Goal: Information Seeking & Learning: Learn about a topic

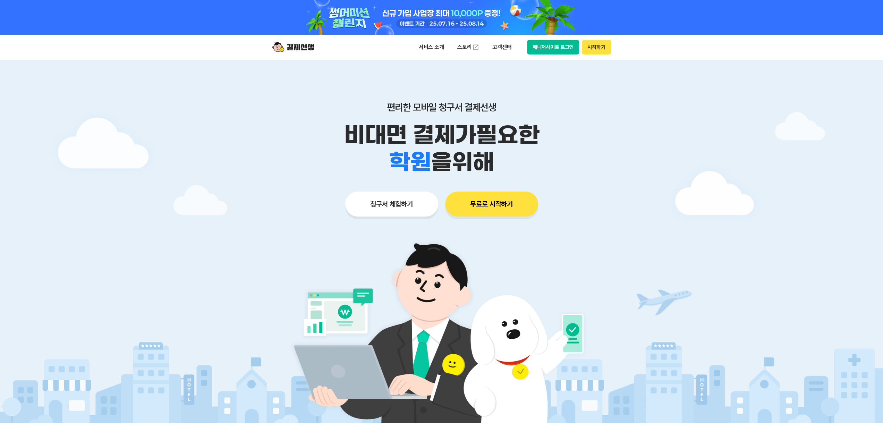
click at [433, 48] on p "서비스 소개" at bounding box center [431, 47] width 35 height 12
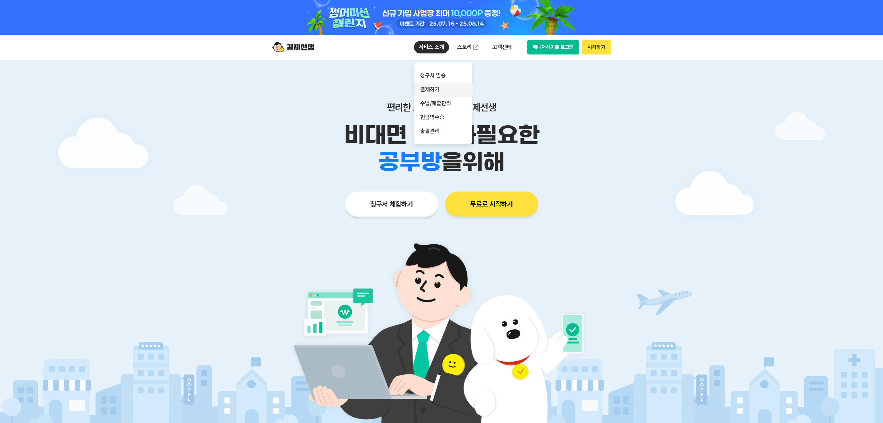
click at [443, 85] on link "결제하기" at bounding box center [443, 90] width 58 height 14
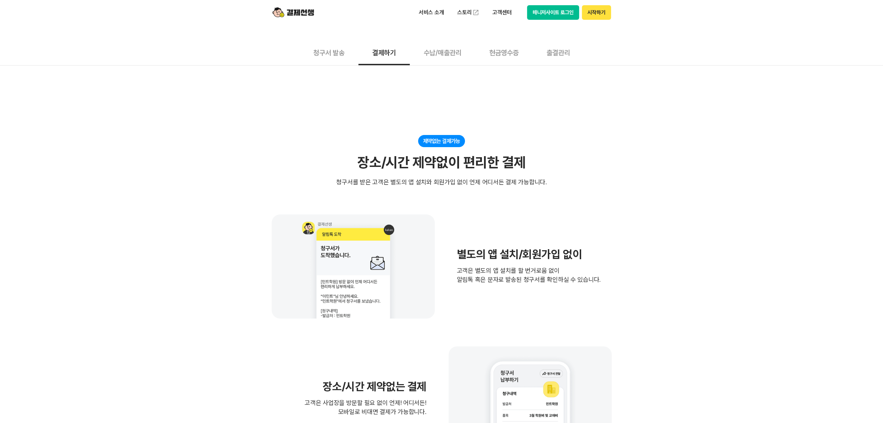
scroll to position [69, 0]
click at [335, 54] on button "청구서 발송" at bounding box center [328, 53] width 59 height 26
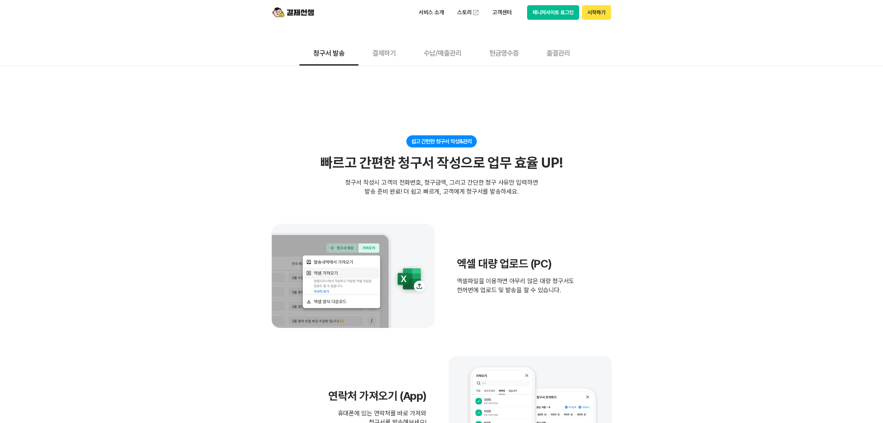
scroll to position [104, 0]
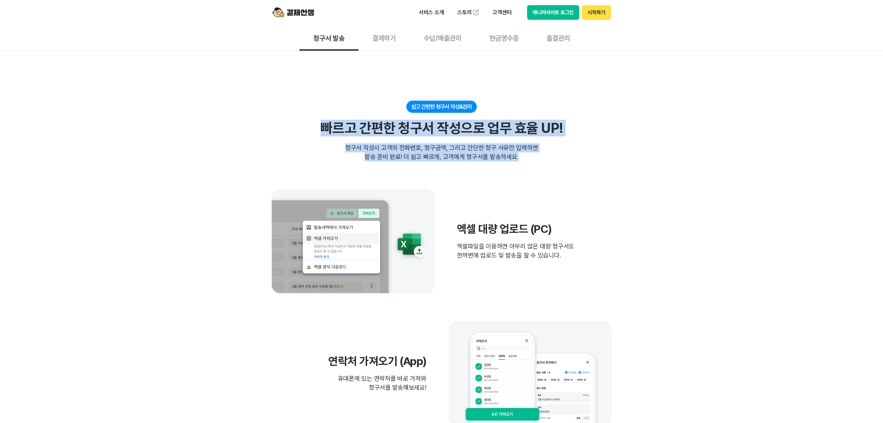
drag, startPoint x: 323, startPoint y: 131, endPoint x: 529, endPoint y: 158, distance: 207.4
click at [529, 158] on div "쉽고 간편한 청구서 작성&관리 빠르고 간편한 청구서 작성으로 업무 효율 UP! 빠르고 간편한 청구서 작성으로 업무 효율 UP! 청구서 작성시 …" at bounding box center [442, 131] width 340 height 61
click at [529, 158] on div "청구서 작성시 고객의 전화번호, 청구금액, 그리고 간단한 청구 사유만 입력하면 발송 준비 완료! 더 쉽고 빠르게, 고객에게 청구서를 발송하세요." at bounding box center [441, 152] width 193 height 18
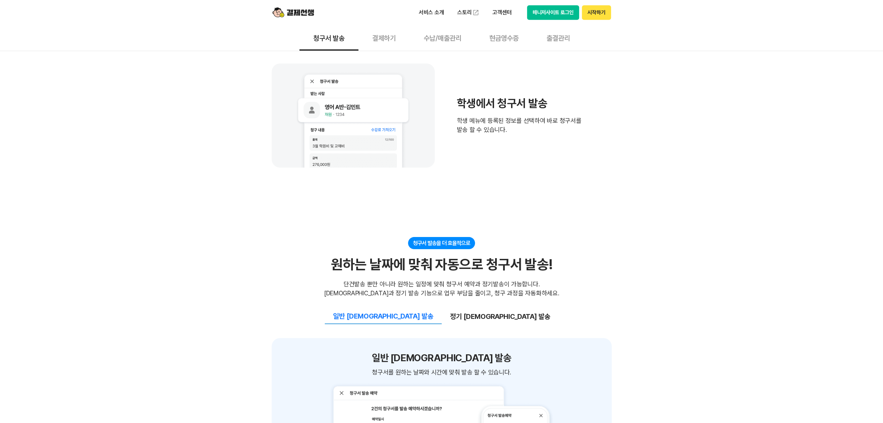
scroll to position [555, 0]
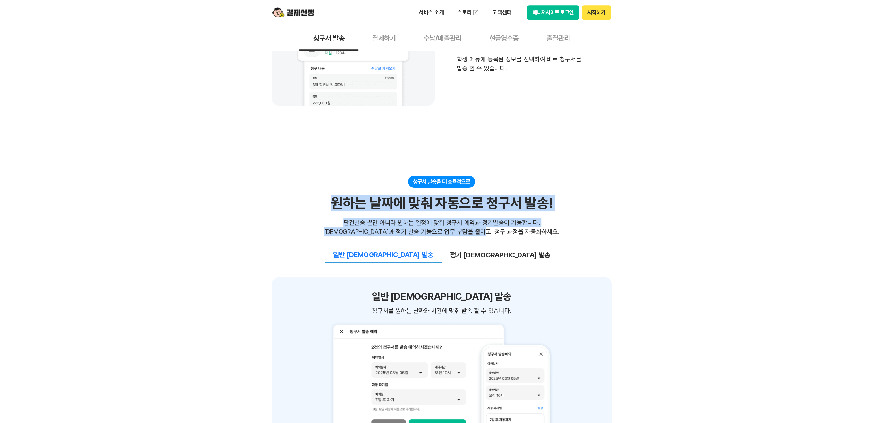
drag, startPoint x: 336, startPoint y: 202, endPoint x: 528, endPoint y: 228, distance: 193.2
click at [528, 228] on div "청구서 발송을 더 효율적으로 원하는 날짜에 맞춰 자동으로 청구서 발송! 원하는 날짜에 맞춰 자동으로 청구서 발송! 단건발송 뿐만 아니라 원하는…" at bounding box center [442, 206] width 340 height 61
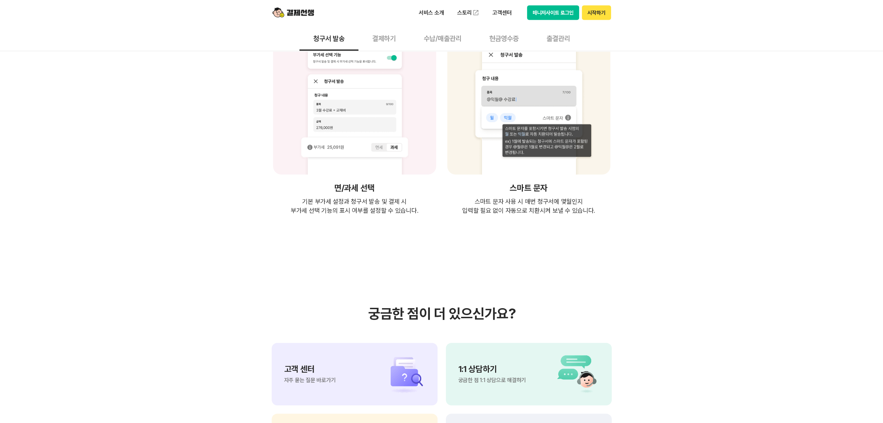
scroll to position [1457, 0]
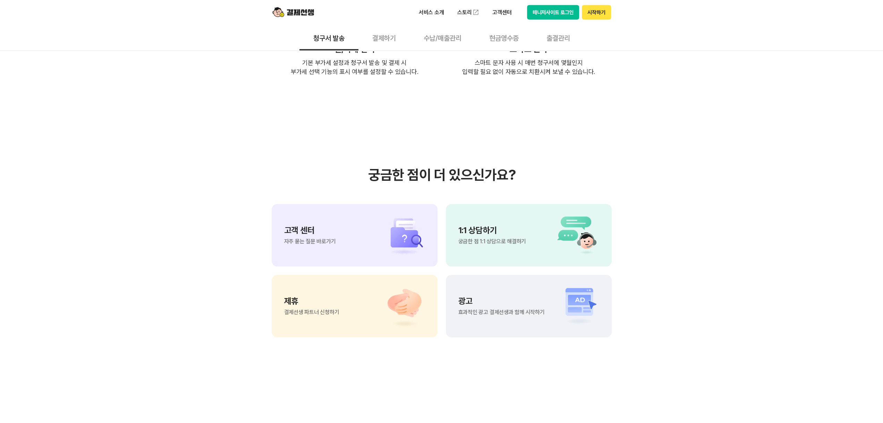
click at [385, 38] on button "결제하기" at bounding box center [383, 38] width 51 height 26
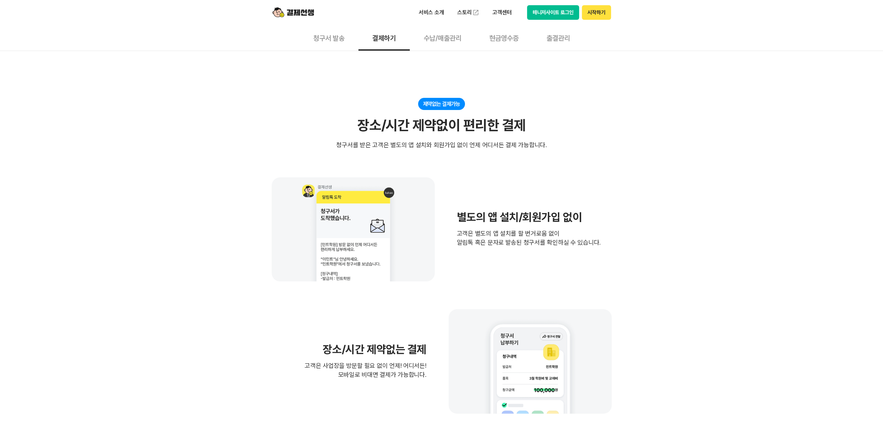
scroll to position [104, 0]
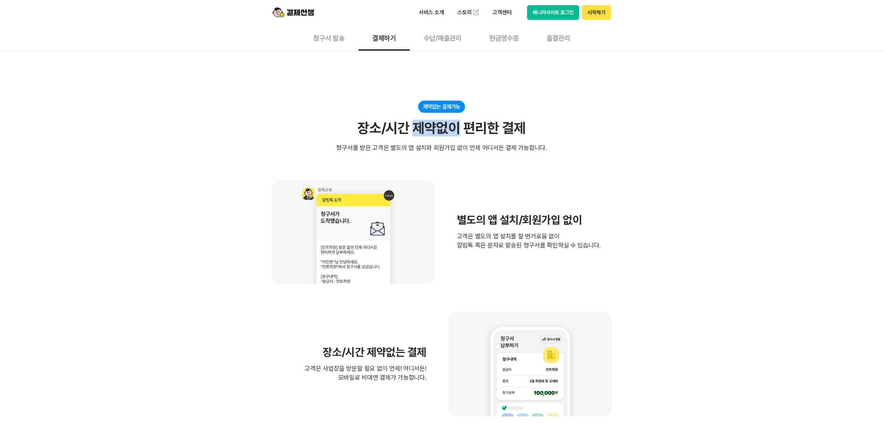
drag, startPoint x: 413, startPoint y: 121, endPoint x: 457, endPoint y: 122, distance: 43.7
click at [457, 122] on div "장소/시간 제약없이 편리한 결제" at bounding box center [441, 128] width 168 height 17
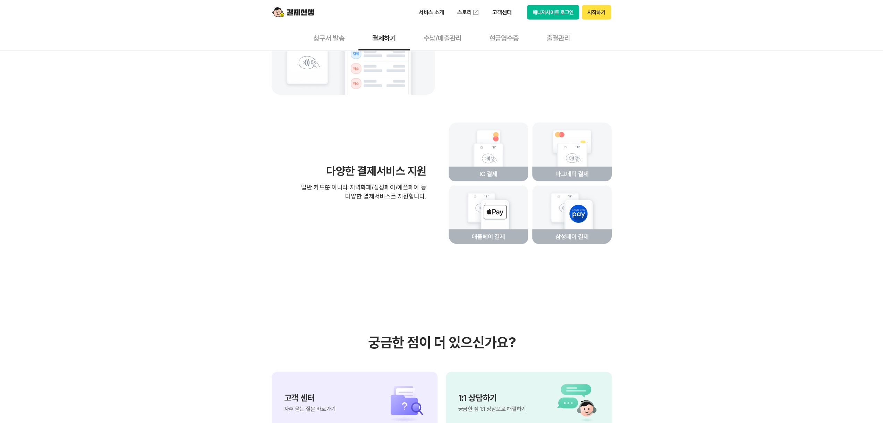
scroll to position [1596, 0]
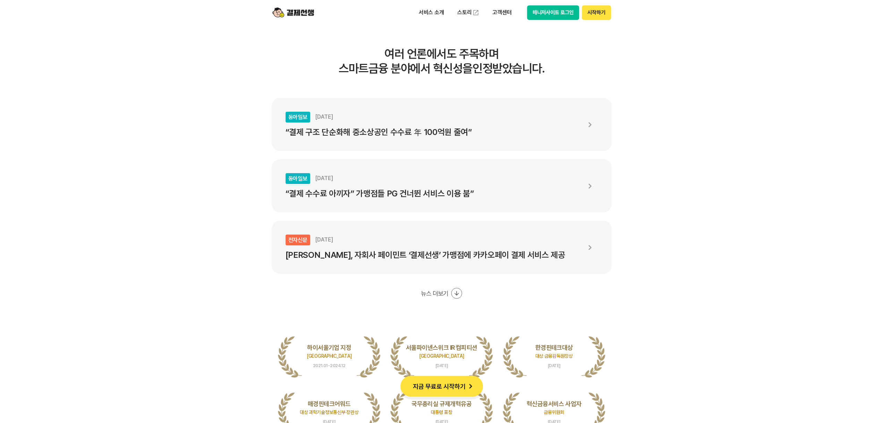
scroll to position [1249, 0]
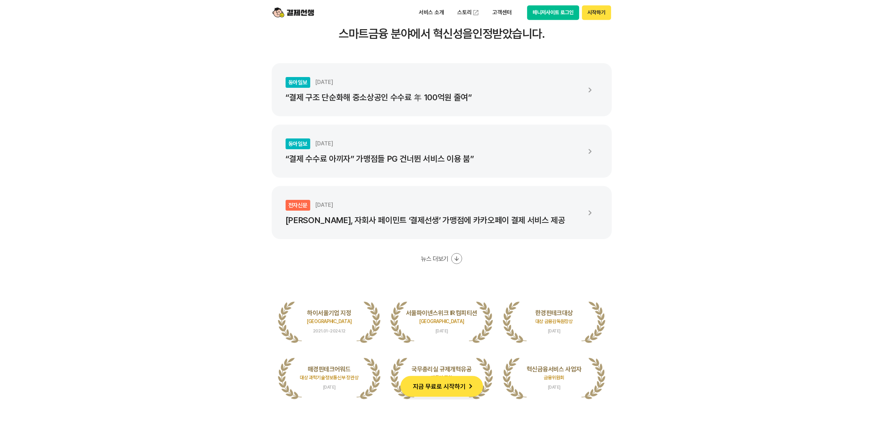
click at [447, 145] on div "동아일보 [DATE] “결제 수수료 아끼자” 가맹점들 PG 건너뛴 서비스 이용 붐”" at bounding box center [432, 150] width 295 height 25
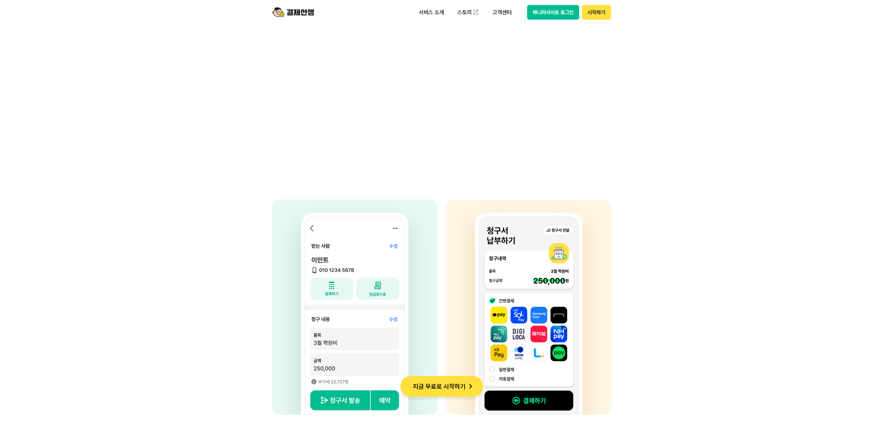
scroll to position [1630, 0]
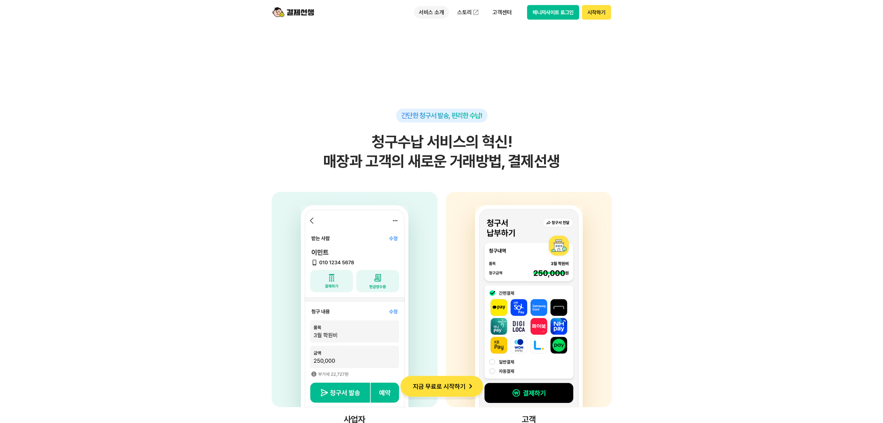
click at [437, 15] on p "서비스 소개" at bounding box center [431, 12] width 35 height 12
click at [444, 52] on link "결제하기" at bounding box center [443, 55] width 58 height 14
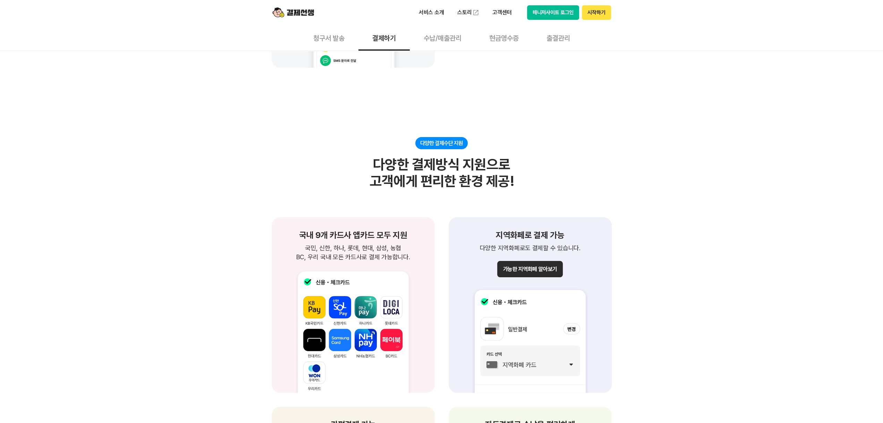
scroll to position [590, 0]
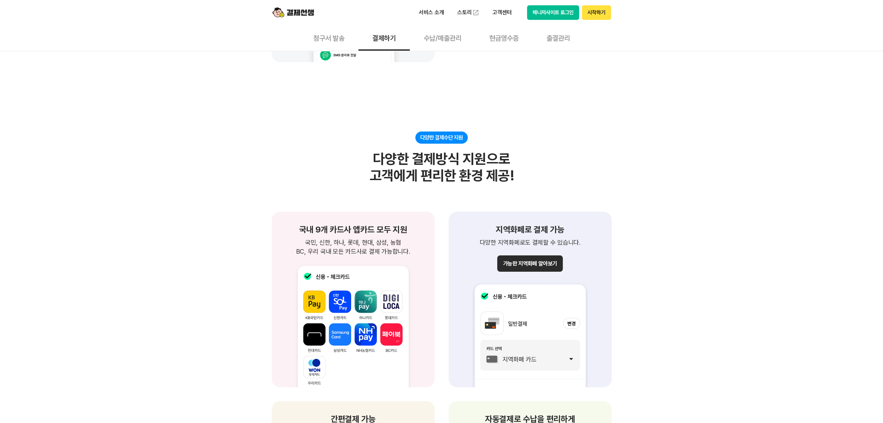
click at [338, 42] on button "청구서 발송" at bounding box center [328, 38] width 59 height 26
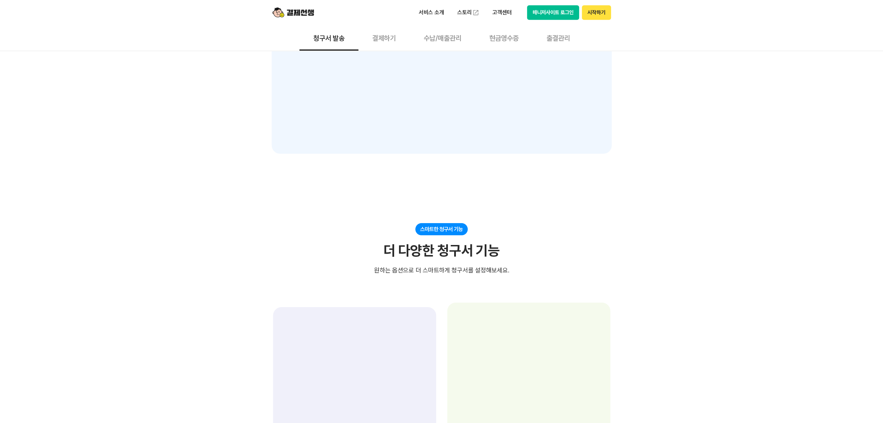
scroll to position [937, 0]
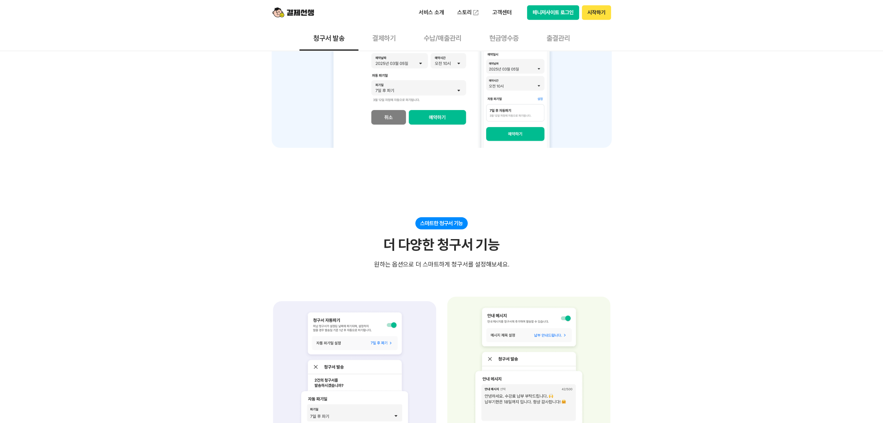
click at [442, 39] on button "수납/매출관리" at bounding box center [443, 38] width 66 height 26
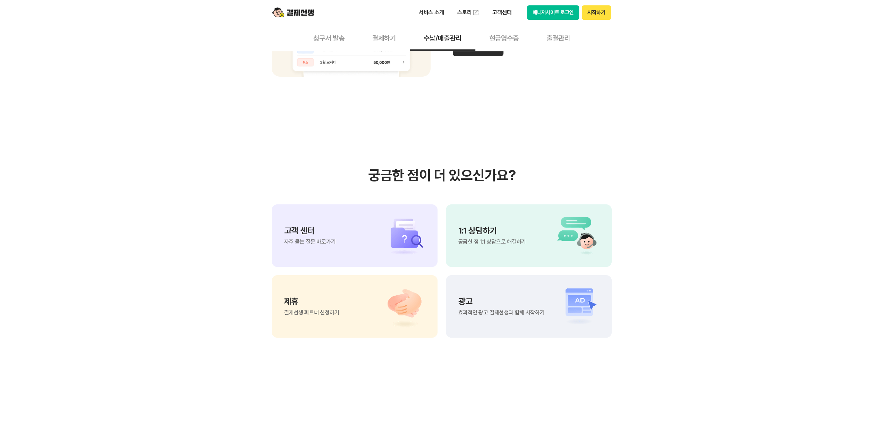
scroll to position [728, 0]
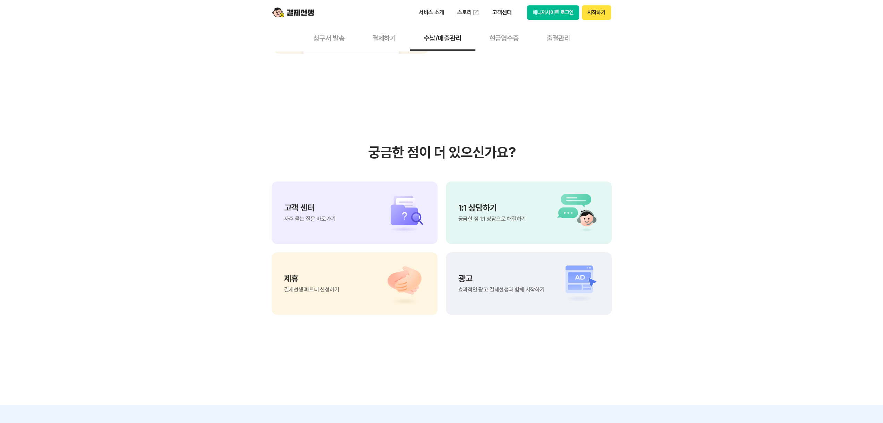
click at [514, 36] on button "현금영수증" at bounding box center [503, 38] width 57 height 26
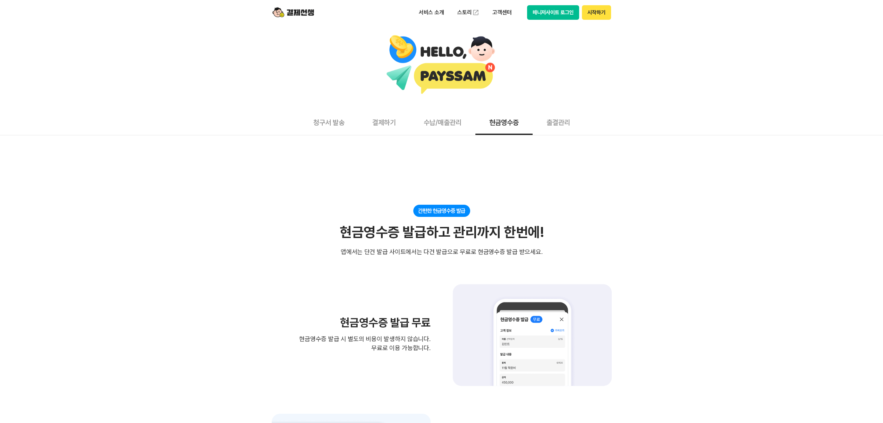
click at [549, 119] on button "출결관리" at bounding box center [557, 122] width 51 height 26
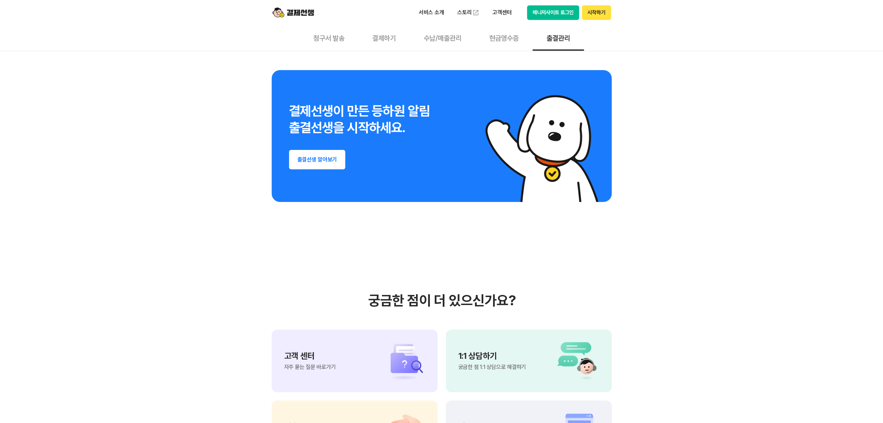
scroll to position [1249, 0]
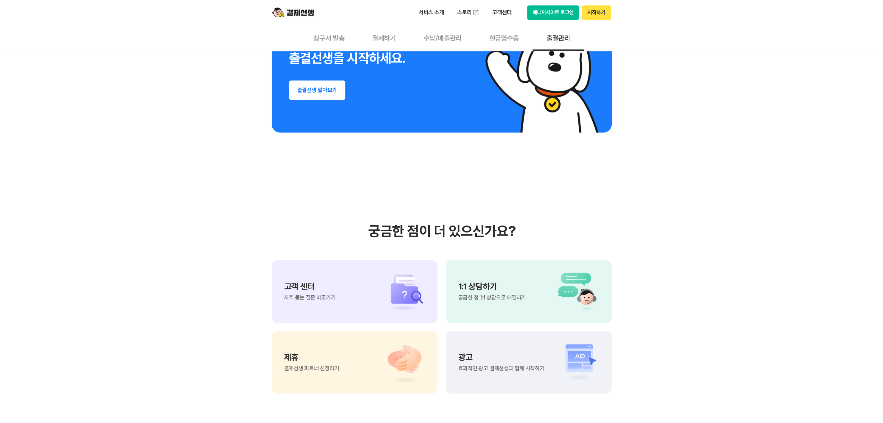
click at [369, 37] on button "결제하기" at bounding box center [383, 38] width 51 height 26
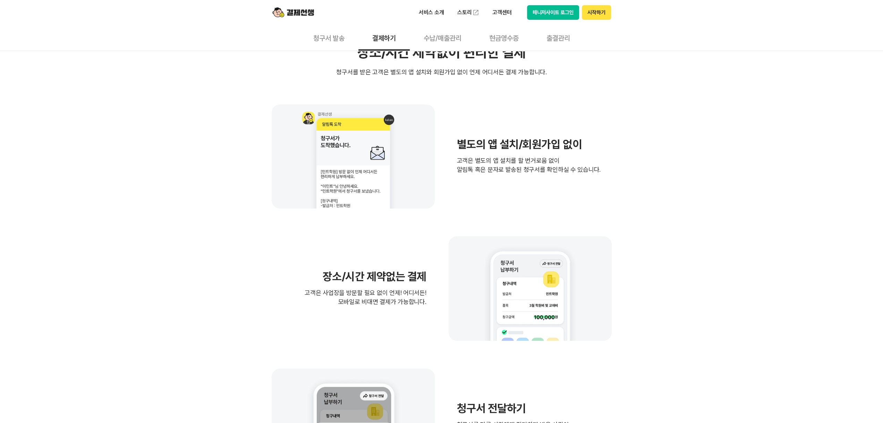
scroll to position [173, 0]
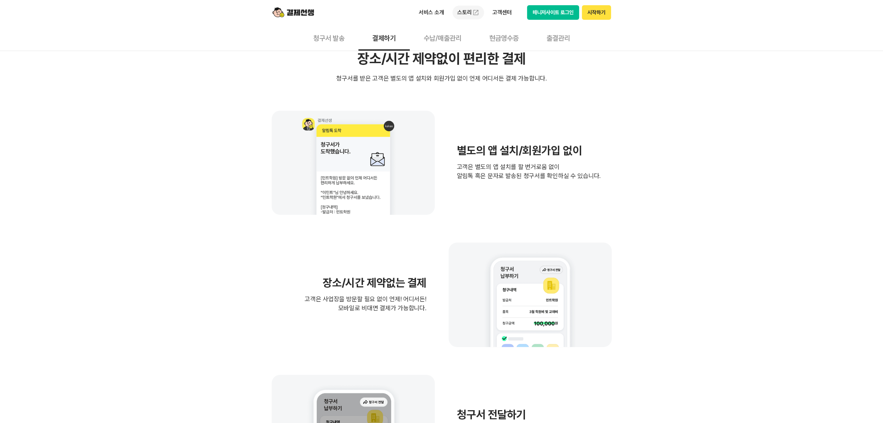
click at [476, 15] on img at bounding box center [475, 12] width 7 height 7
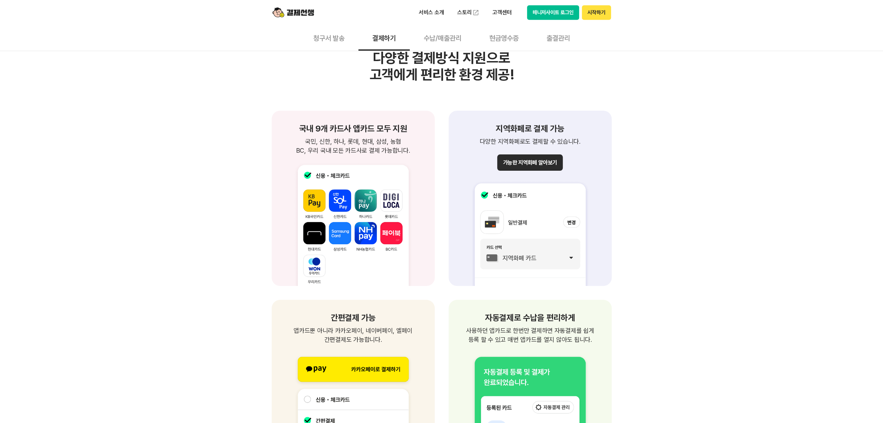
scroll to position [728, 0]
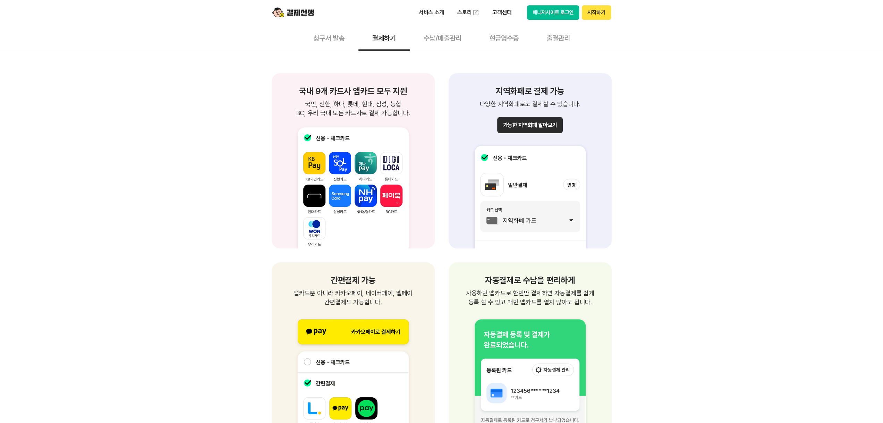
click at [515, 128] on button "가능한 지역화폐 알아보기" at bounding box center [529, 125] width 65 height 16
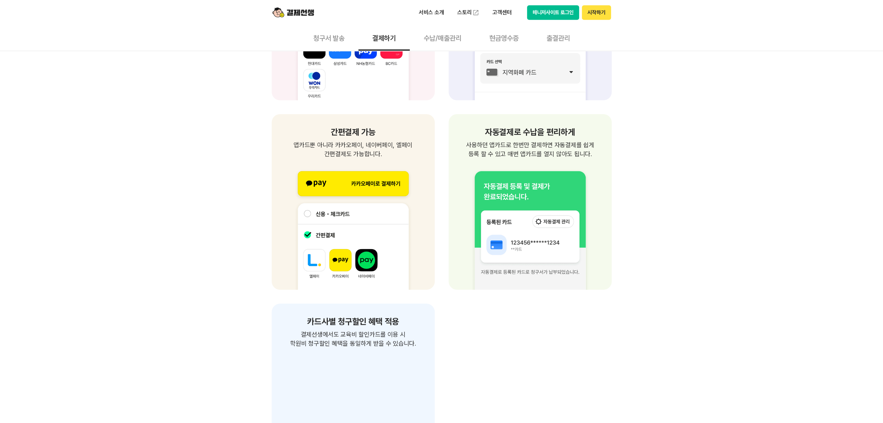
scroll to position [902, 0]
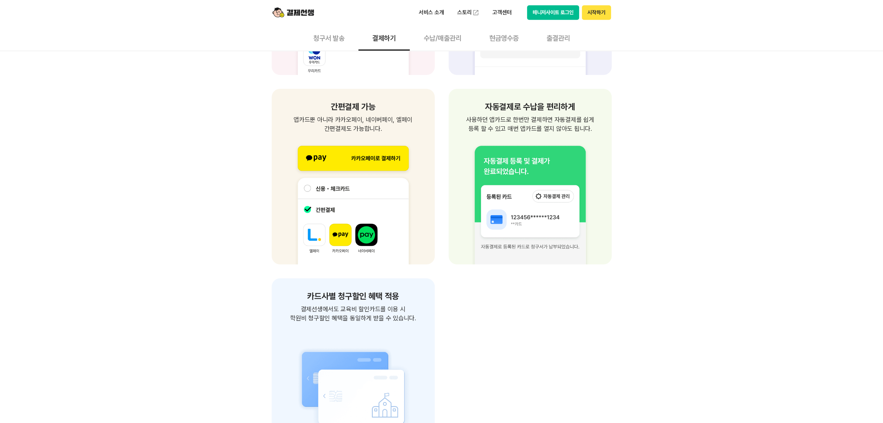
drag, startPoint x: 491, startPoint y: 105, endPoint x: 593, endPoint y: 128, distance: 104.2
click at [593, 128] on div "자동결제로 수납을 편리하게 사용하던 앱카드로 한번만 결제하면 자동결제를 쉽게 등록 할 수 있고 매번 앱카드를 열지 않아도 됩니다. 사용하던 앱…" at bounding box center [530, 118] width 146 height 31
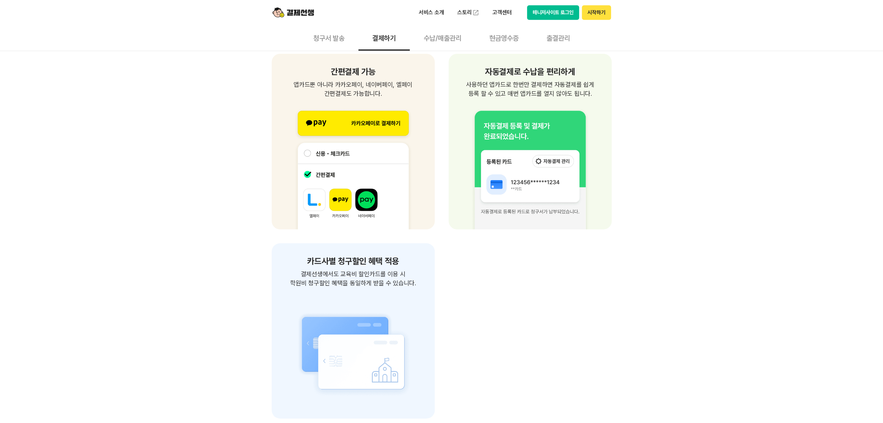
scroll to position [971, 0]
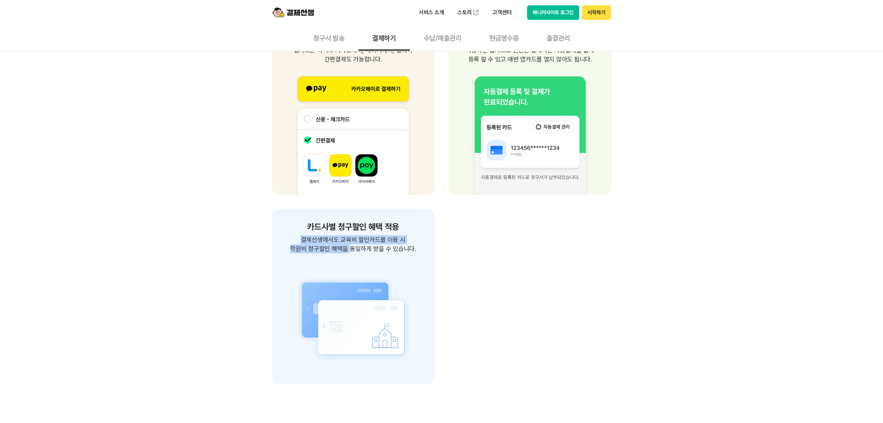
drag, startPoint x: 302, startPoint y: 241, endPoint x: 347, endPoint y: 251, distance: 45.6
click at [347, 251] on p "결제선생에서도 교육비 할인카드를 이용 시 학원비 청구할인 혜택을 동일하게 받을 수 있습니다." at bounding box center [353, 244] width 146 height 18
click at [349, 251] on p "결제선생에서도 교육비 할인카드를 이용 시 학원비 청구할인 혜택을 동일하게 받을 수 있습니다." at bounding box center [353, 244] width 146 height 18
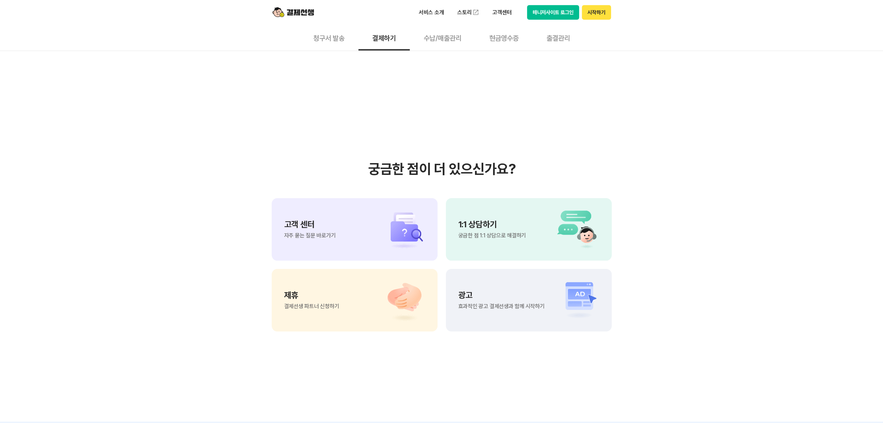
scroll to position [1734, 0]
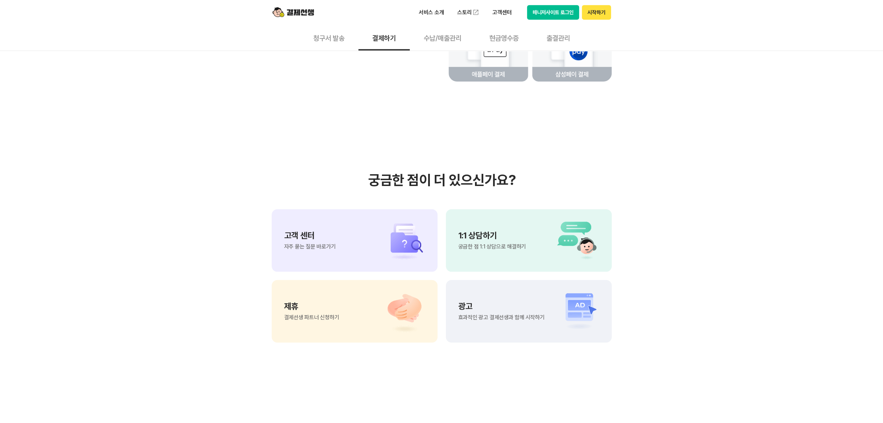
click at [370, 307] on div "제휴 결제선생 파트너 신청하기" at bounding box center [355, 311] width 166 height 62
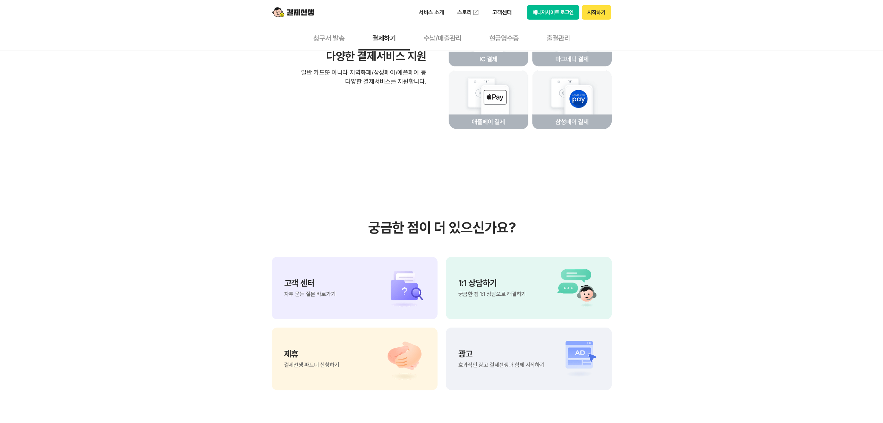
scroll to position [1665, 0]
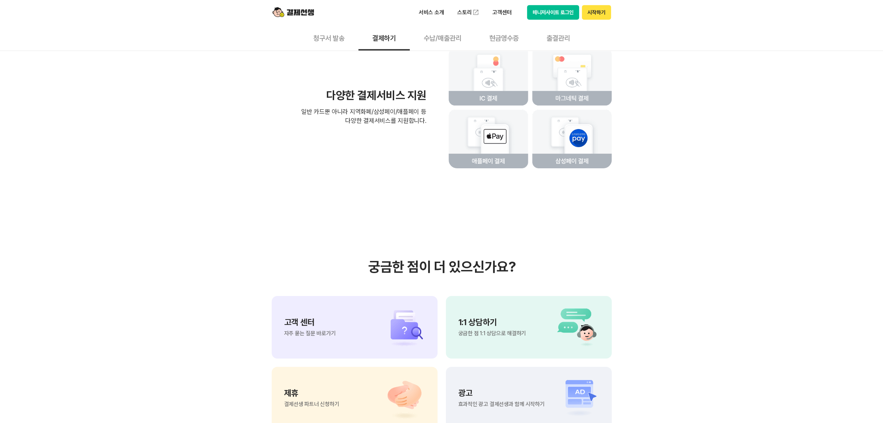
click at [343, 43] on button "청구서 발송" at bounding box center [328, 38] width 59 height 26
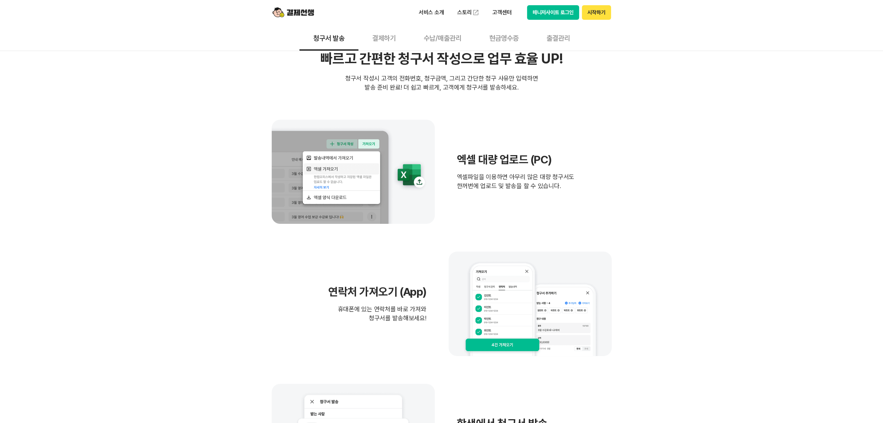
scroll to position [139, 0]
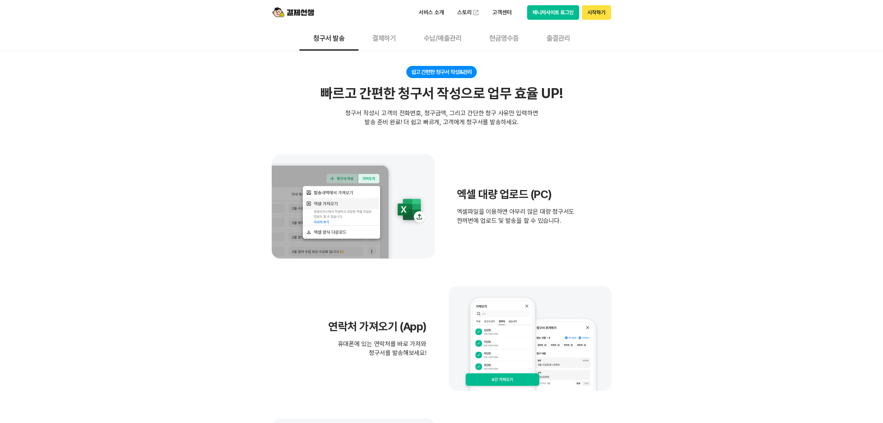
click at [373, 44] on button "결제하기" at bounding box center [383, 38] width 51 height 26
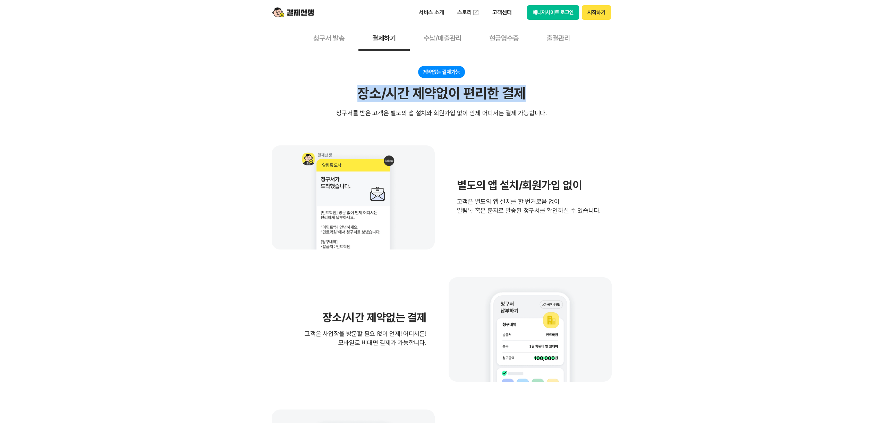
drag, startPoint x: 360, startPoint y: 92, endPoint x: 527, endPoint y: 94, distance: 166.5
click at [527, 94] on div "제약없는 결제가능 장소/시간 제약없이 편리한 결제 청구서를 받은 고객은 별도의 앱 설치와 회원가입 없이 언제 어디서든 결제 가능합니다." at bounding box center [442, 92] width 340 height 52
drag, startPoint x: 341, startPoint y: 113, endPoint x: 544, endPoint y: 113, distance: 203.3
click at [544, 113] on div "제약없는 결제가능 장소/시간 제약없이 편리한 결제 청구서를 받은 고객은 별도의 앱 설치와 회원가입 없이 언제 어디서든 결제 가능합니다." at bounding box center [442, 92] width 340 height 52
click at [494, 113] on div "청구서를 받은 고객은 별도의 앱 설치와 회원가입 없이 언제 어디서든 결제 가능합니다." at bounding box center [441, 113] width 210 height 9
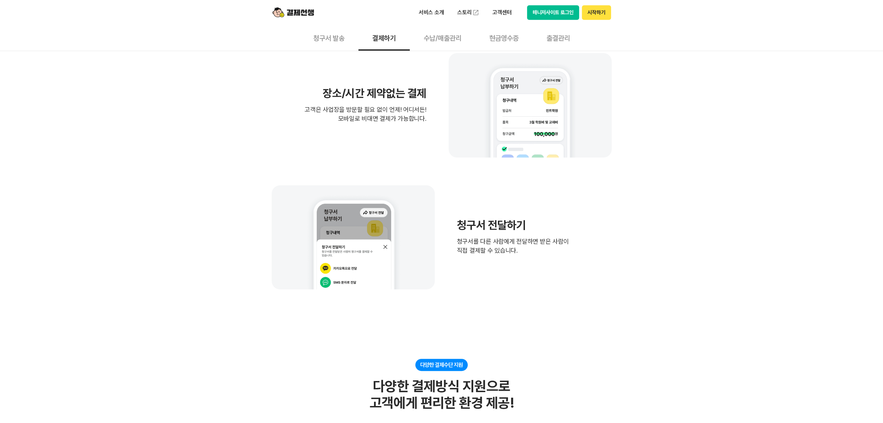
scroll to position [416, 0]
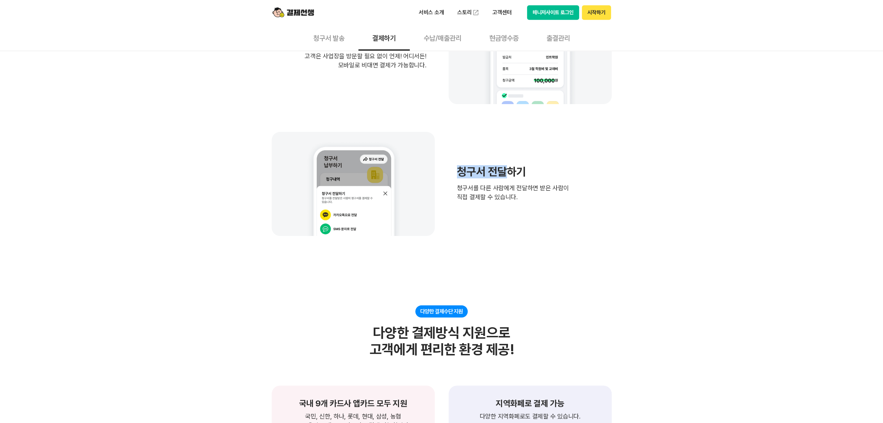
drag, startPoint x: 456, startPoint y: 170, endPoint x: 508, endPoint y: 170, distance: 51.3
click at [508, 170] on h3 "청구서 전달하기" at bounding box center [513, 171] width 112 height 11
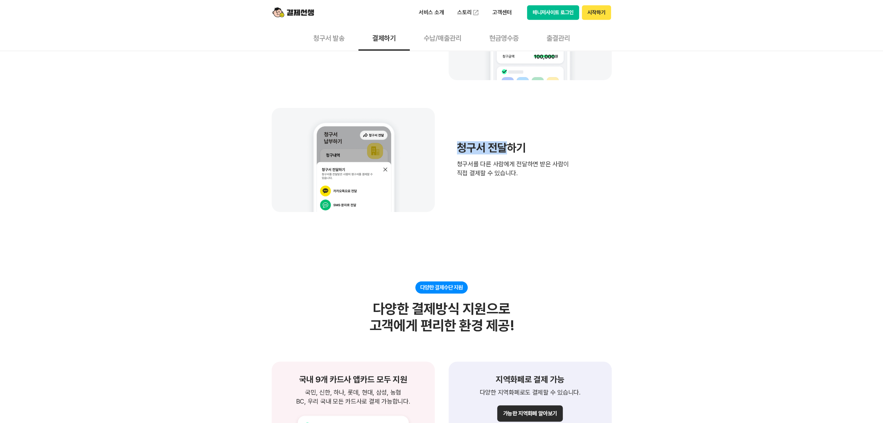
scroll to position [451, 0]
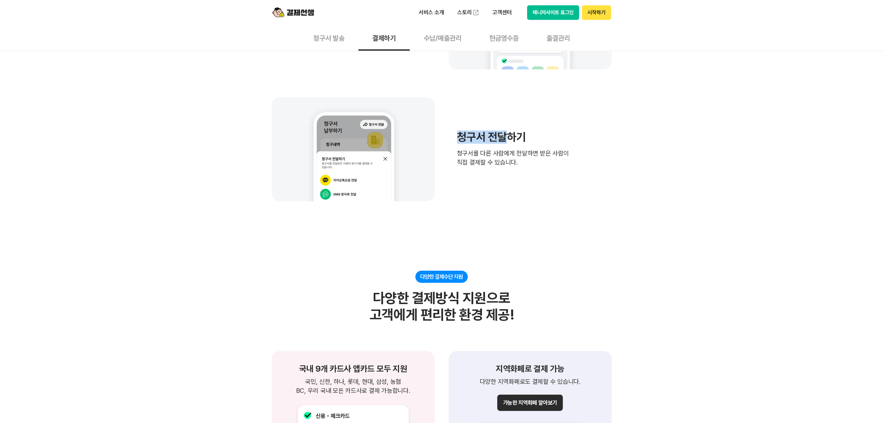
drag, startPoint x: 457, startPoint y: 149, endPoint x: 527, endPoint y: 162, distance: 70.5
click at [527, 162] on p "청구서를 다른 사람에게 전달하면 받은 사람이 직접 결제할 수 있습니다." at bounding box center [513, 158] width 112 height 18
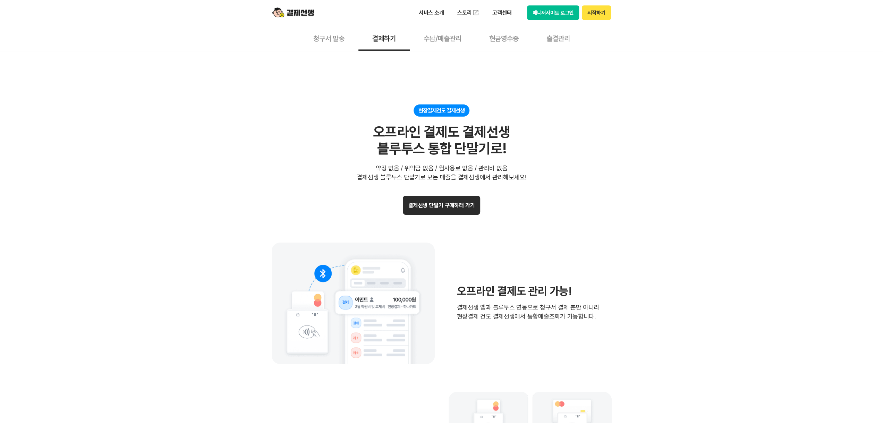
scroll to position [1353, 0]
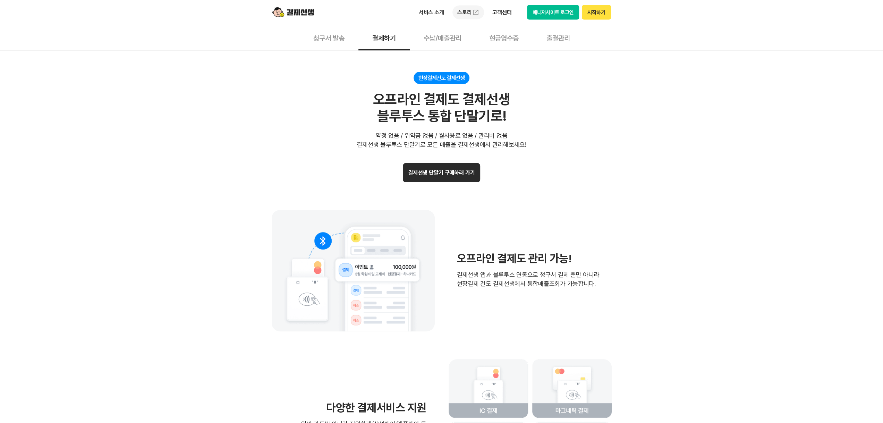
click at [472, 15] on link "스토리" at bounding box center [468, 13] width 32 height 14
